Goal: Information Seeking & Learning: Learn about a topic

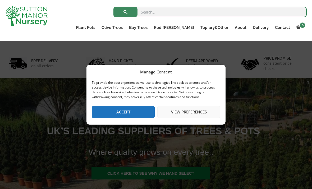
click at [125, 110] on button "Accept" at bounding box center [123, 112] width 63 height 12
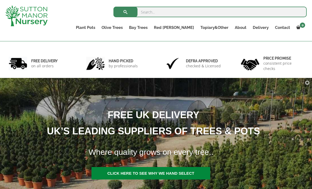
click at [289, 39] on div "Search for: Plant Pots Resin Bonded Pots The Milan Pots The Capri Pots The Brun…" at bounding box center [187, 20] width 248 height 41
click at [282, 29] on link "Contact" at bounding box center [282, 27] width 21 height 7
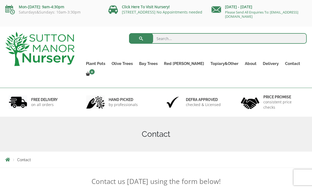
click at [0, 0] on link "Vietnamese Pots" at bounding box center [0, 0] width 0 height 0
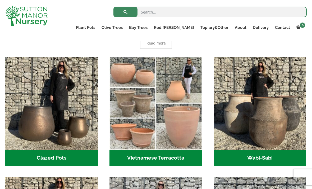
scroll to position [143, 0]
click at [156, 157] on h2 "Vietnamese Terracotta (5)" at bounding box center [156, 158] width 93 height 16
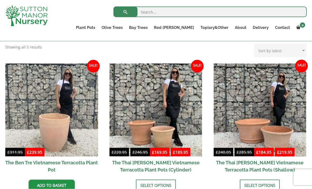
scroll to position [113, 0]
click at [53, 120] on img at bounding box center [51, 109] width 93 height 93
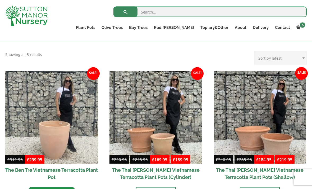
scroll to position [106, 0]
click at [0, 0] on link "The Old Stone Pots" at bounding box center [0, 0] width 0 height 0
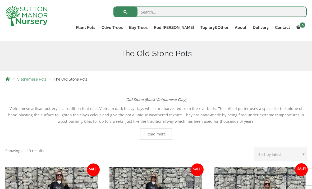
scroll to position [57, 0]
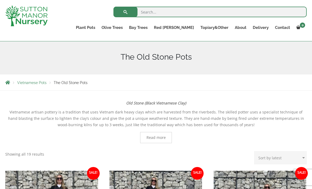
click at [0, 0] on link "The Iron Stone Pots" at bounding box center [0, 0] width 0 height 0
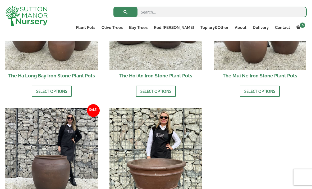
scroll to position [253, 0]
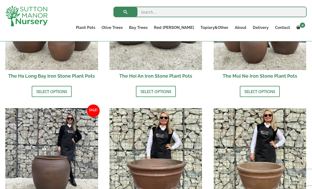
click at [145, 13] on input "search" at bounding box center [209, 12] width 193 height 11
type input "Otranto planter"
click at [125, 12] on button "submit" at bounding box center [125, 12] width 24 height 11
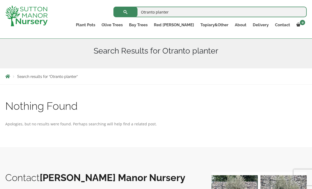
scroll to position [58, 0]
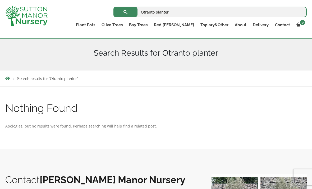
click at [98, 22] on link "Plant Pots" at bounding box center [86, 24] width 26 height 7
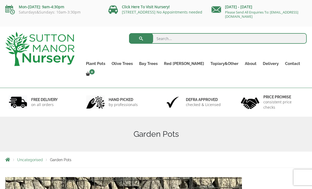
click at [106, 63] on link "Plant Pots" at bounding box center [96, 63] width 26 height 7
click at [0, 0] on link "Vietnamese Pots" at bounding box center [0, 0] width 0 height 0
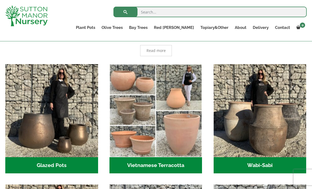
scroll to position [138, 0]
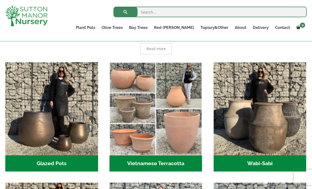
click at [157, 161] on h2 "Vietnamese Terracotta (5)" at bounding box center [156, 163] width 93 height 16
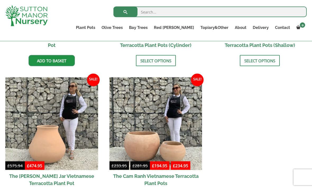
scroll to position [238, 0]
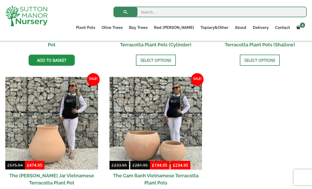
click at [0, 0] on link "Ilex Crenata" at bounding box center [0, 0] width 0 height 0
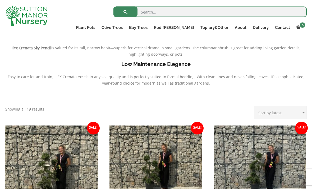
scroll to position [155, 0]
click at [0, 0] on link "Laurus Nobilis Bay Trees" at bounding box center [0, 0] width 0 height 0
